Goal: Navigation & Orientation: Understand site structure

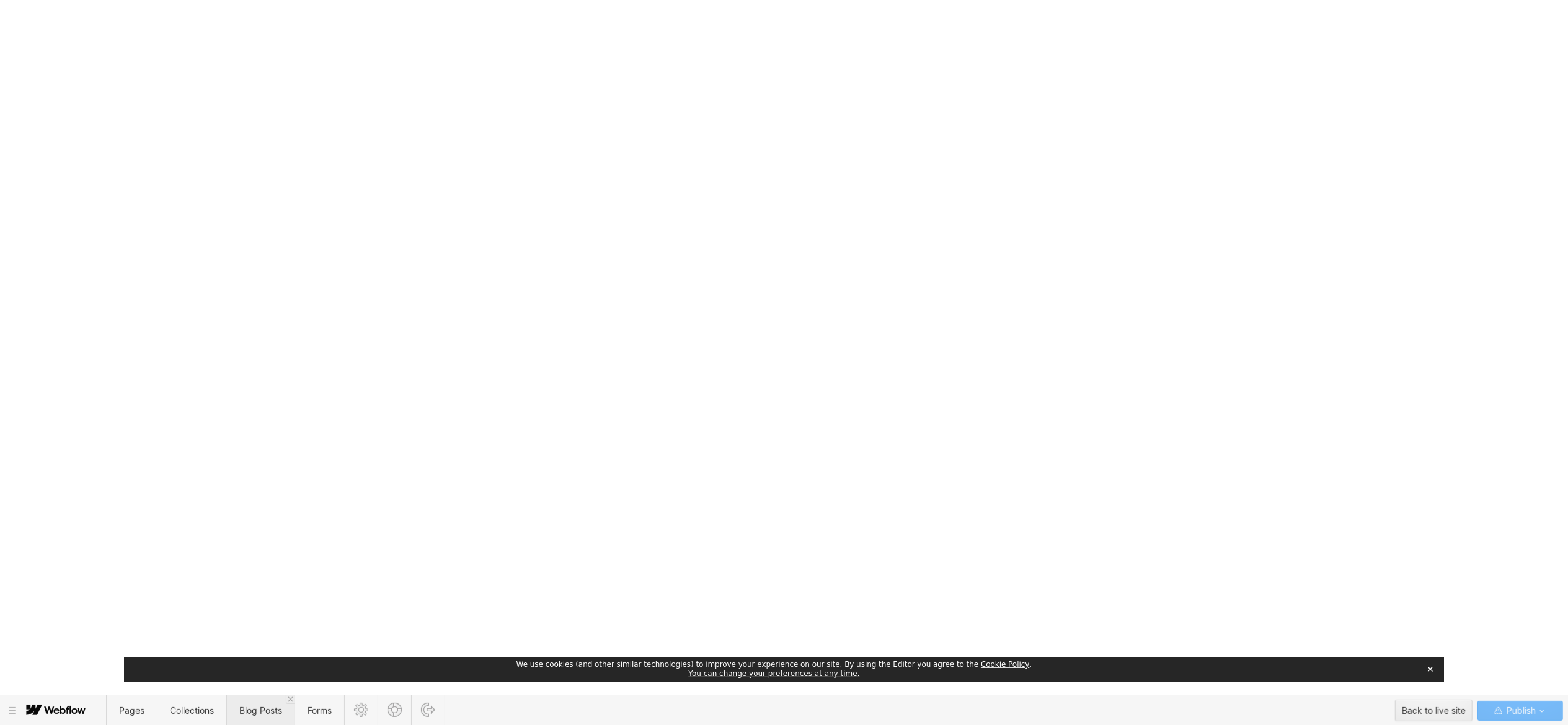
click at [254, 711] on span "Blog Posts" at bounding box center [261, 711] width 43 height 10
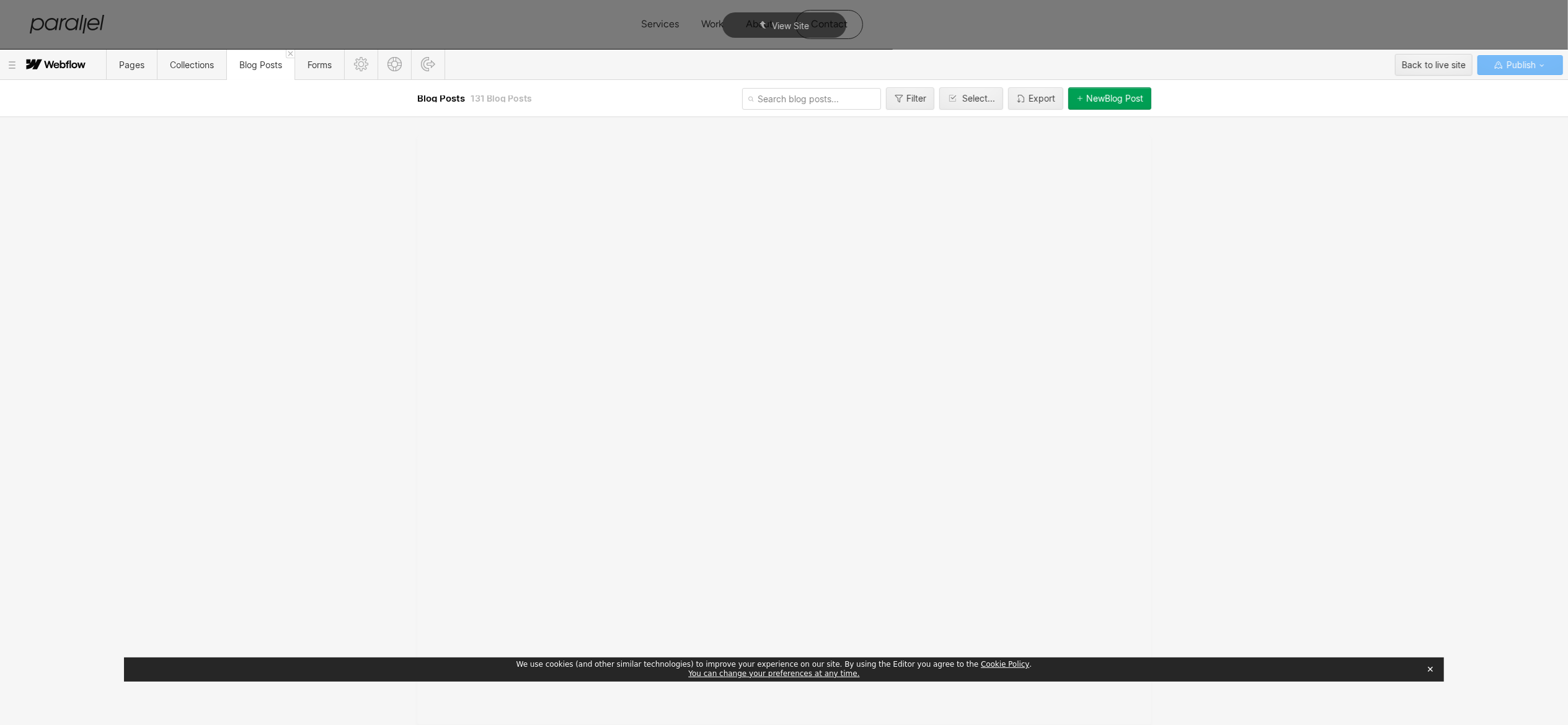
click at [1429, 674] on button "✕" at bounding box center [1430, 669] width 18 height 19
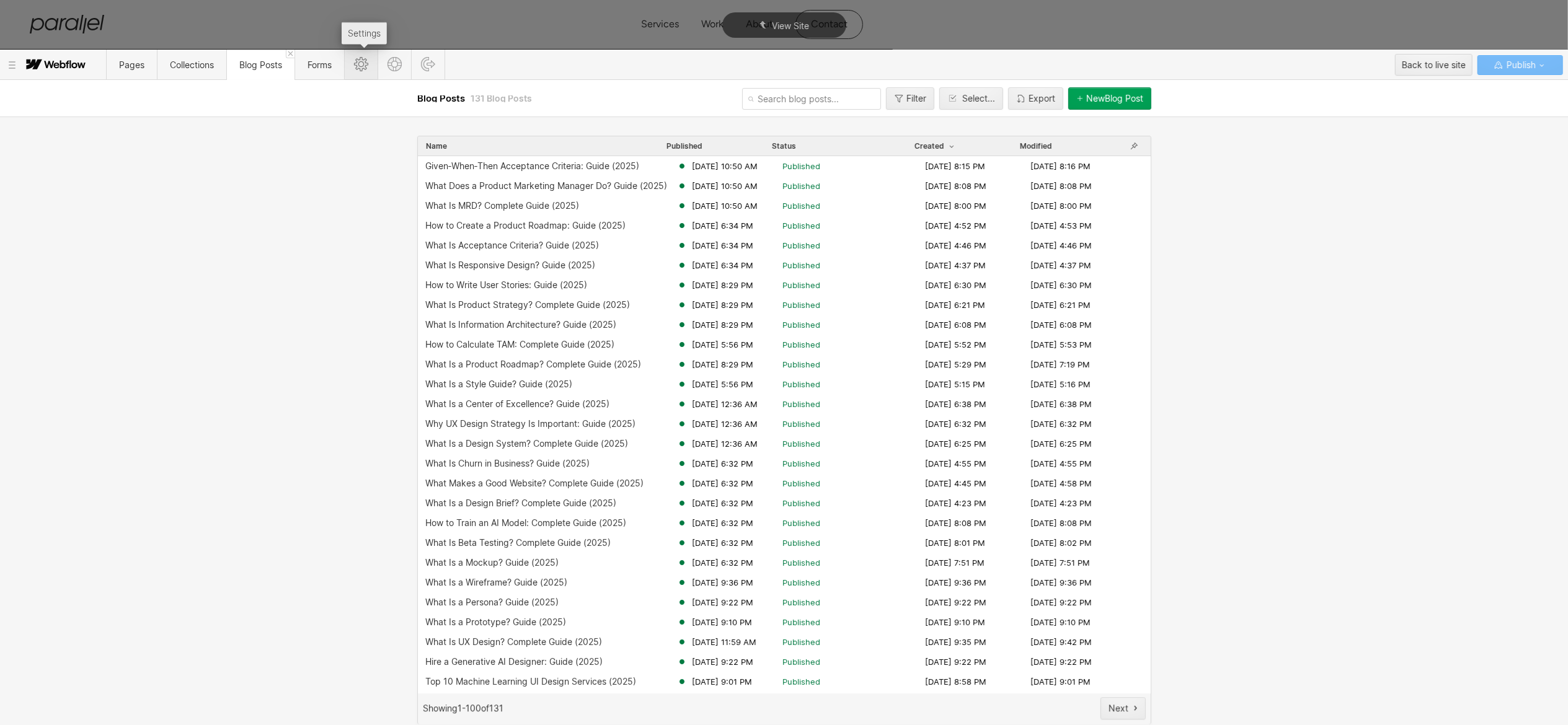
click at [362, 67] on icon at bounding box center [361, 64] width 14 height 14
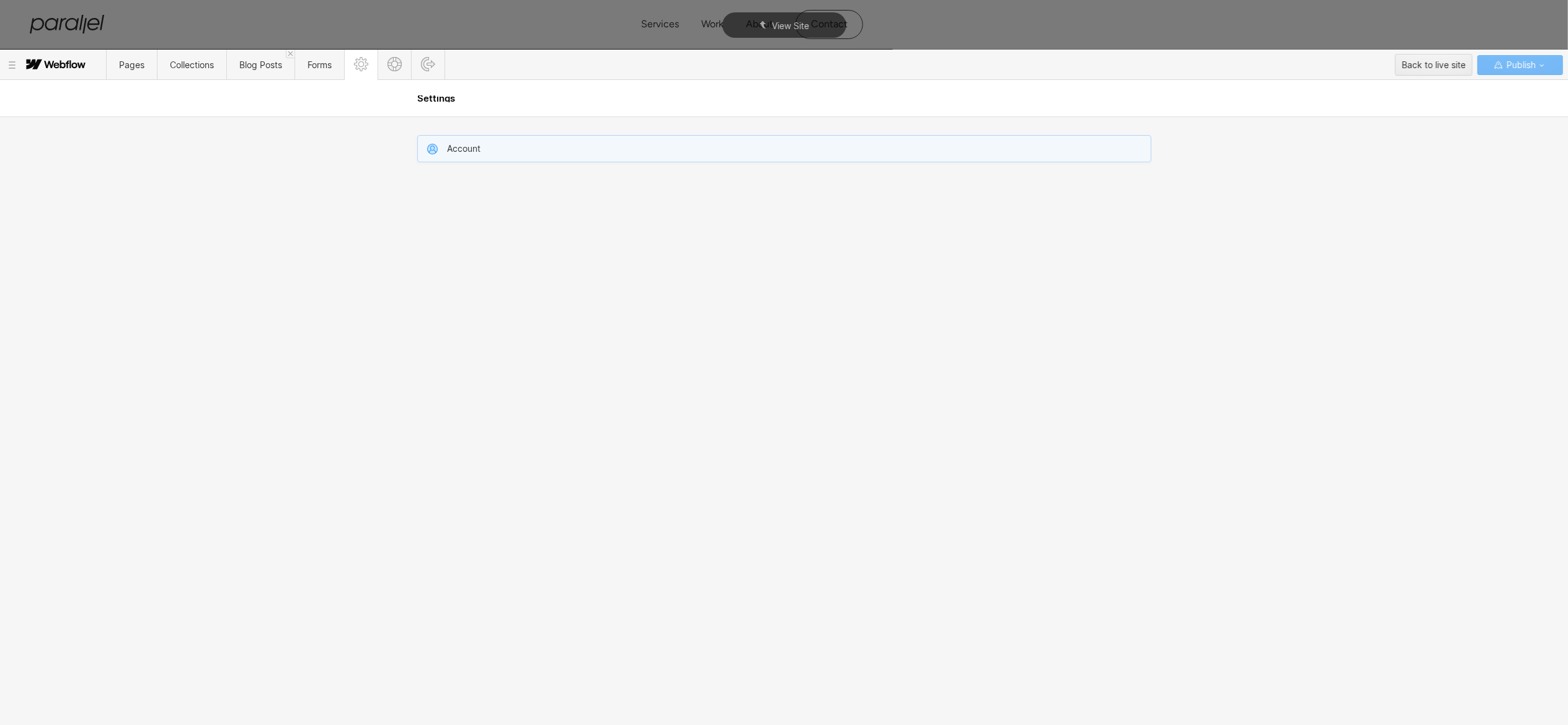
click at [543, 148] on div "Account" at bounding box center [784, 149] width 733 height 26
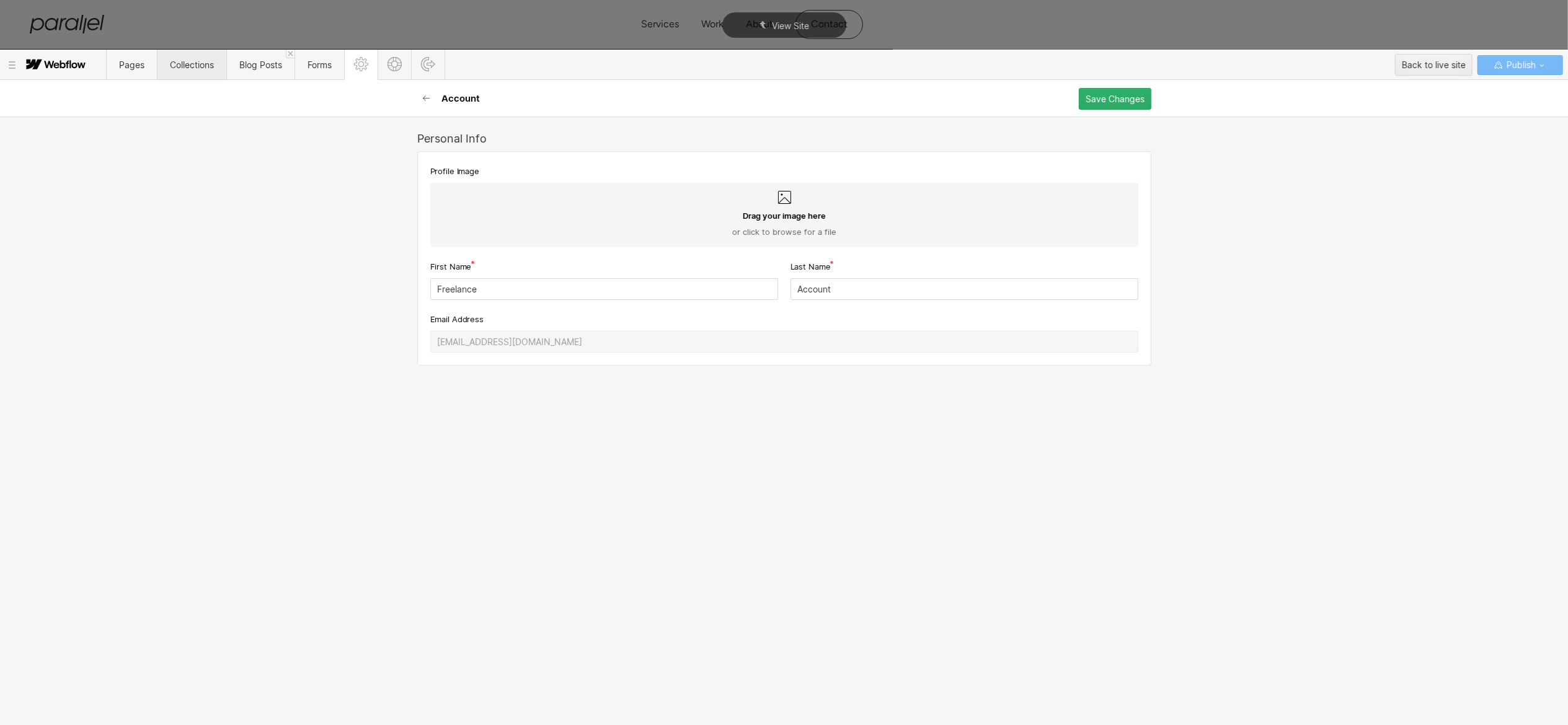
click at [176, 68] on span "Collections" at bounding box center [192, 64] width 44 height 10
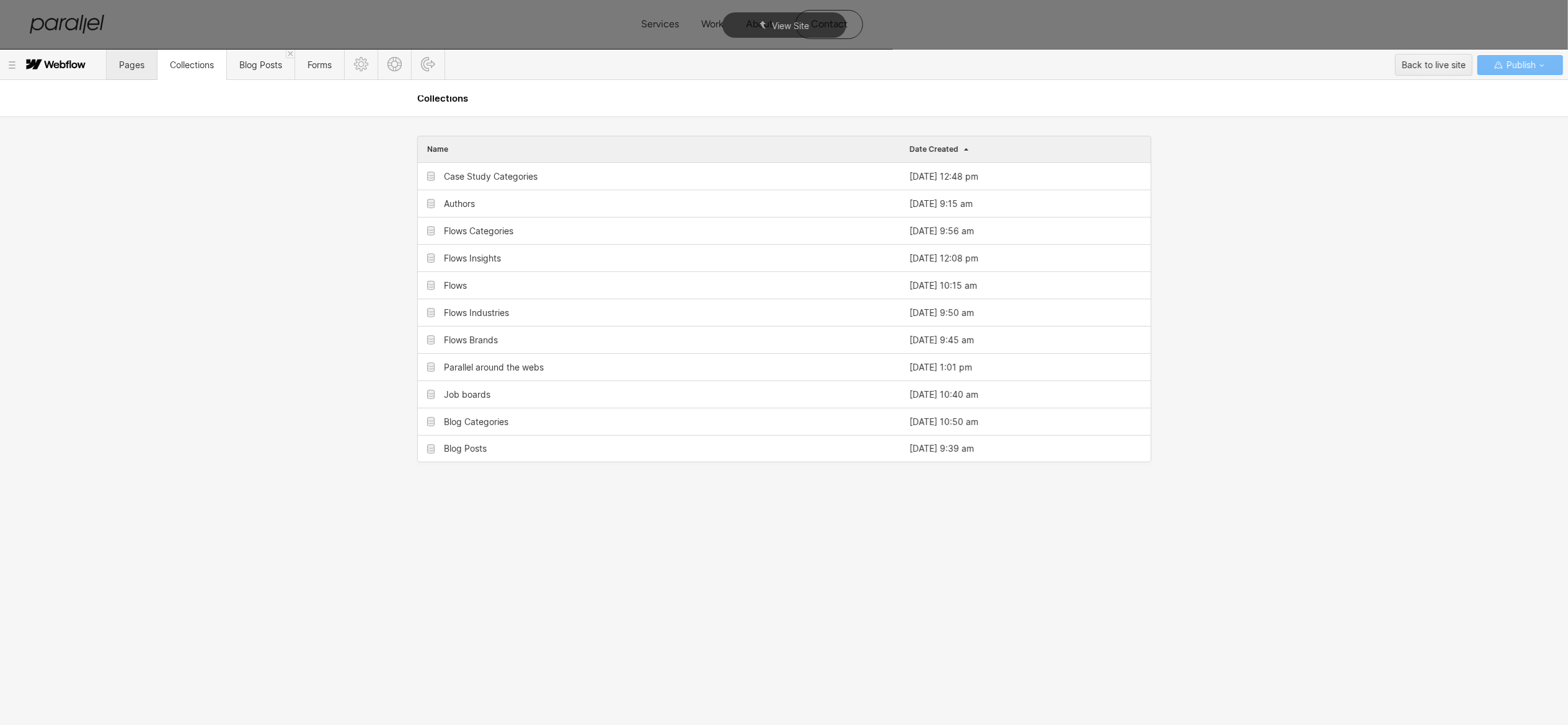
click at [127, 62] on span "Pages" at bounding box center [131, 64] width 25 height 10
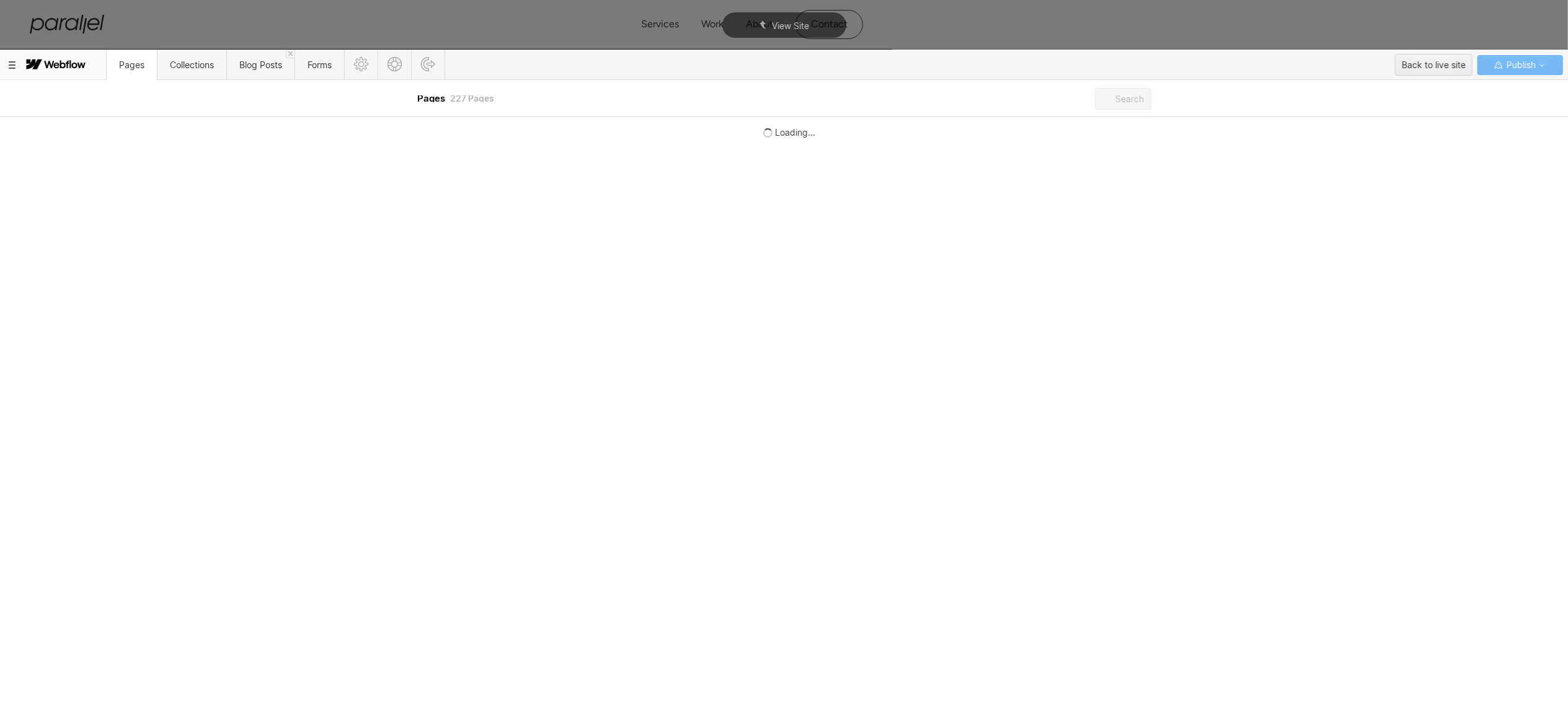
click at [13, 66] on icon at bounding box center [12, 64] width 7 height 7
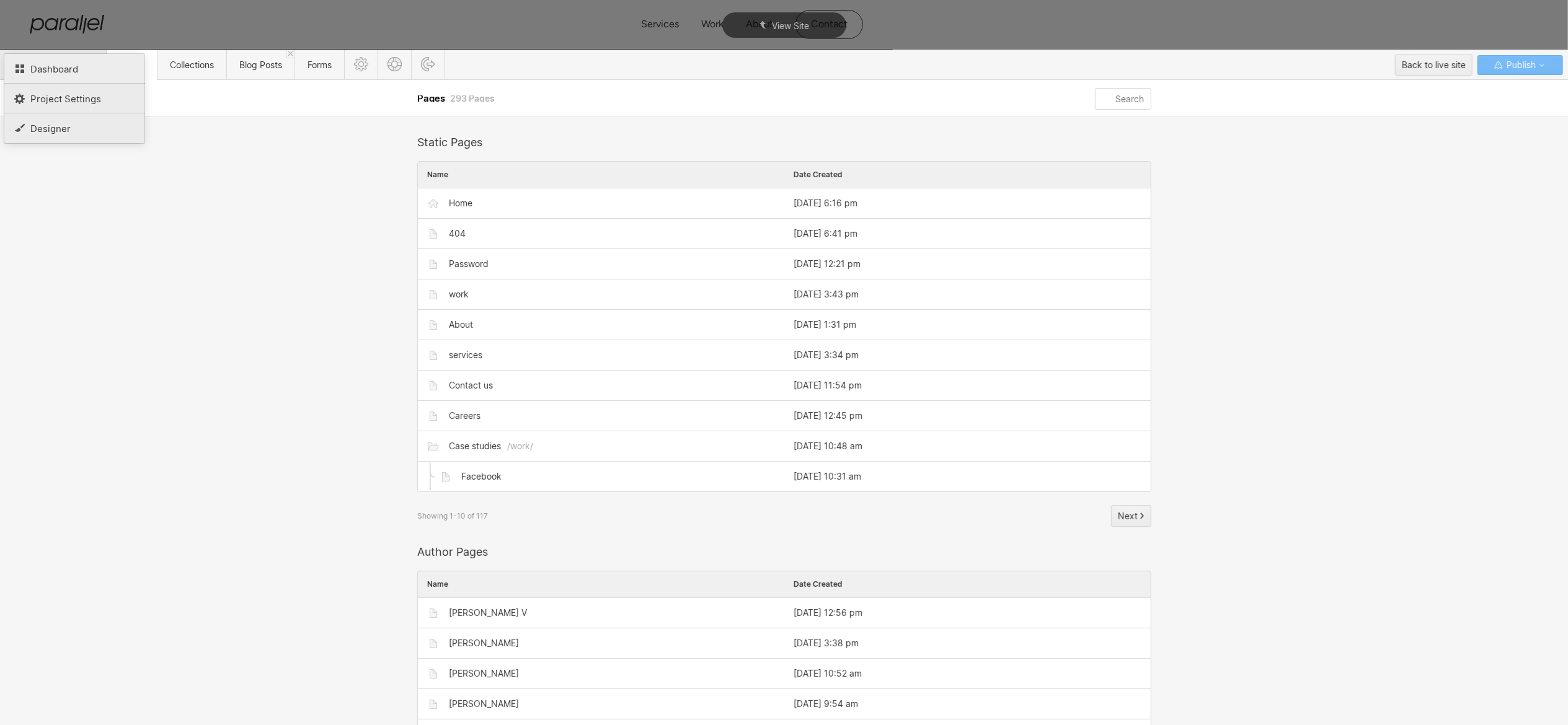
click at [70, 70] on span "Dashboard" at bounding box center [54, 69] width 48 height 12
